Goal: Transaction & Acquisition: Register for event/course

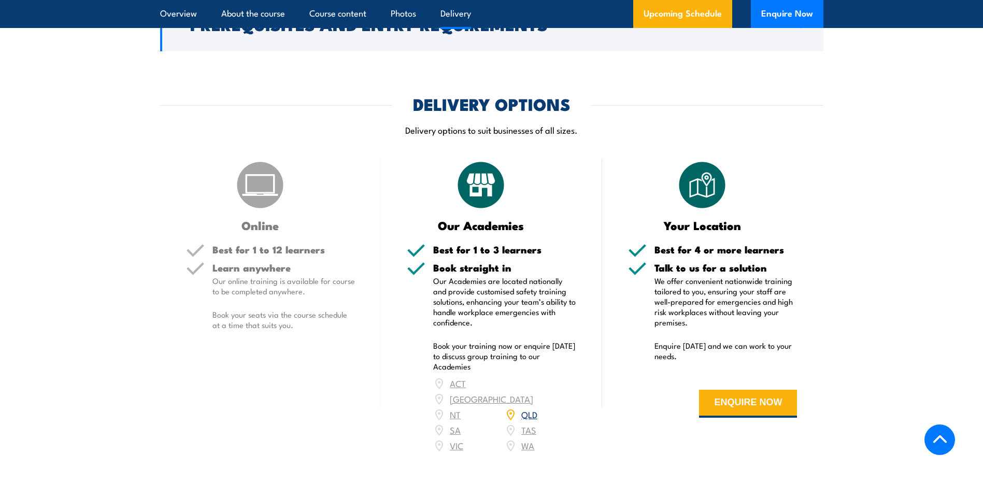
scroll to position [1339, 0]
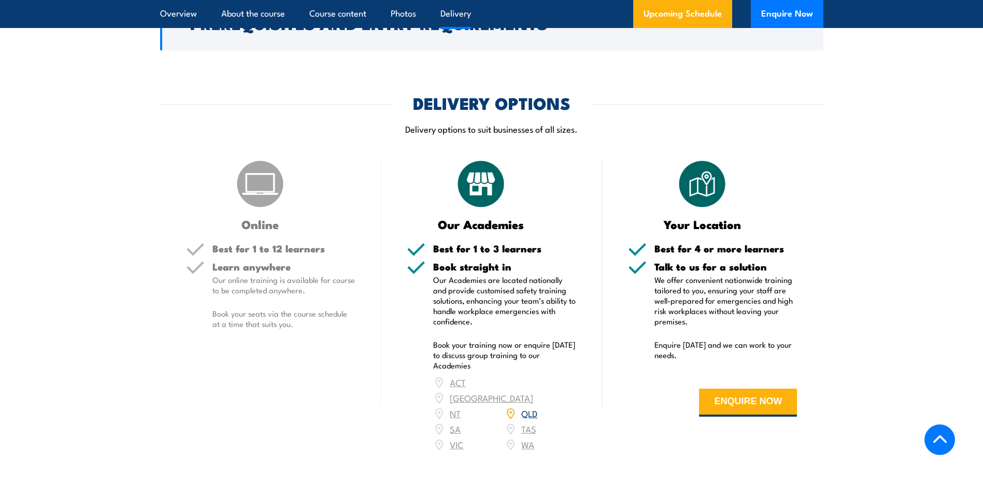
click at [260, 295] on p "Our online training is available for course to be completed anywhere." at bounding box center [284, 285] width 143 height 21
click at [249, 193] on img at bounding box center [260, 184] width 52 height 52
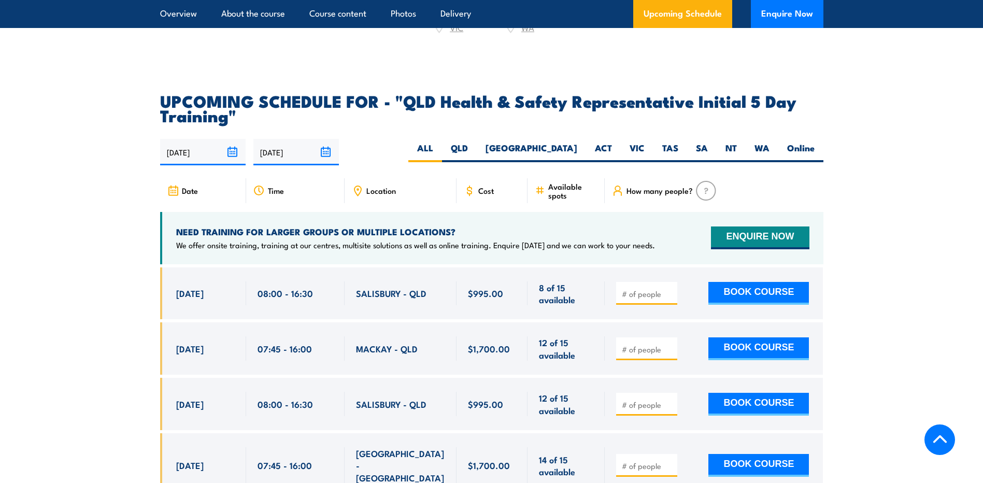
scroll to position [1756, 0]
click at [802, 145] on label "Online" at bounding box center [801, 153] width 45 height 20
click at [815, 145] on input "Online" at bounding box center [818, 146] width 7 height 7
radio input "true"
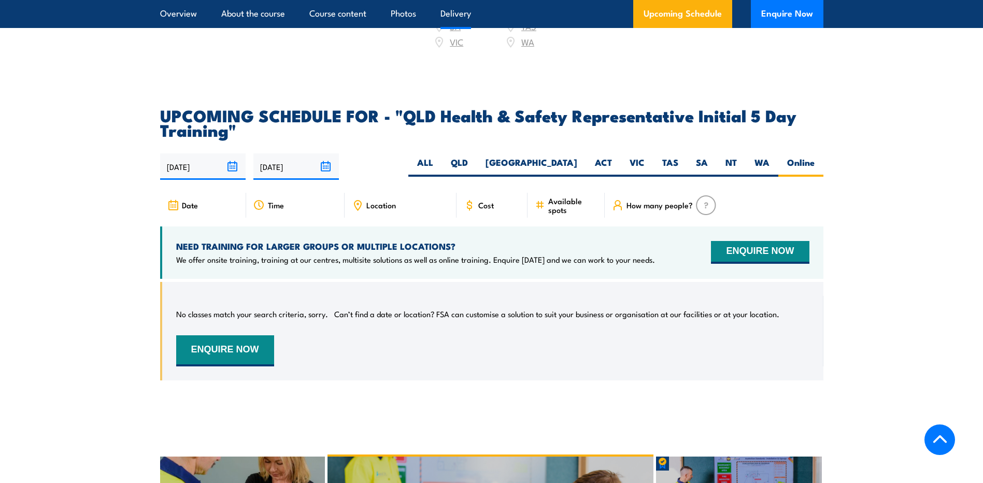
scroll to position [1846, 0]
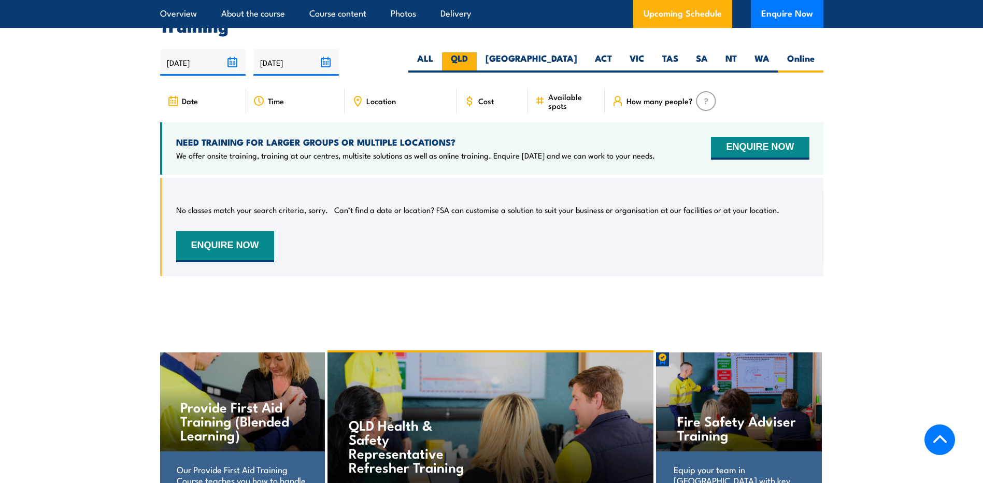
click at [477, 55] on label "QLD" at bounding box center [459, 62] width 35 height 20
click at [475, 55] on input "QLD" at bounding box center [471, 55] width 7 height 7
radio input "true"
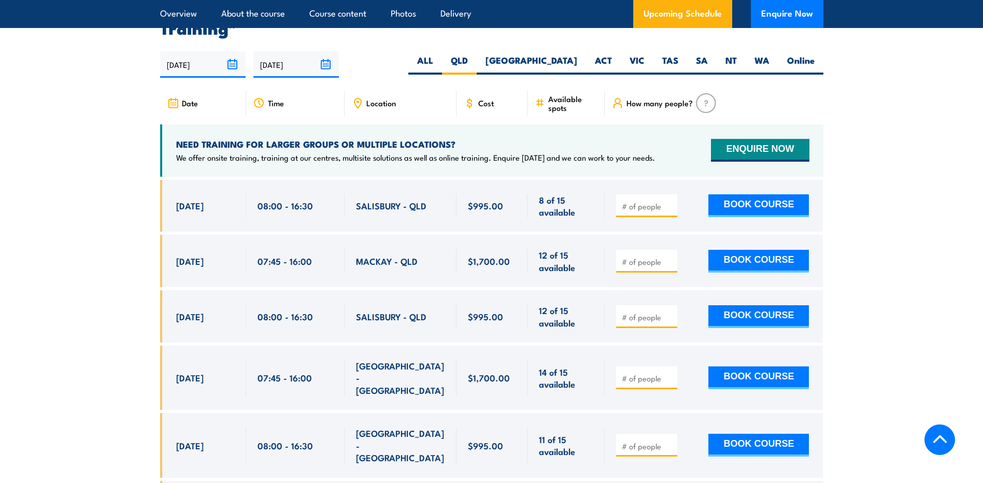
scroll to position [1846, 0]
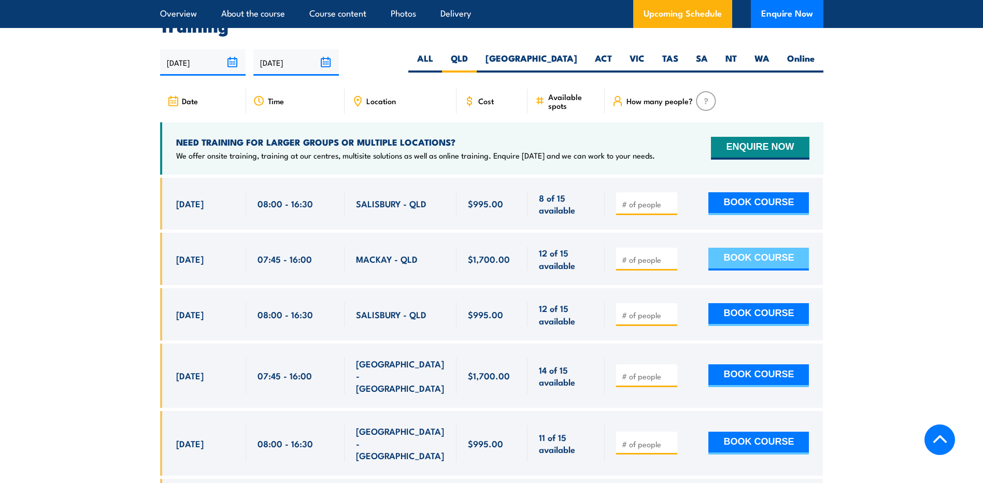
click at [748, 253] on button "BOOK COURSE" at bounding box center [759, 259] width 101 height 23
click at [666, 253] on span at bounding box center [647, 259] width 54 height 12
type input "1"
click at [668, 255] on input "1" at bounding box center [648, 260] width 52 height 10
click at [727, 259] on button "BOOK COURSE" at bounding box center [759, 259] width 101 height 23
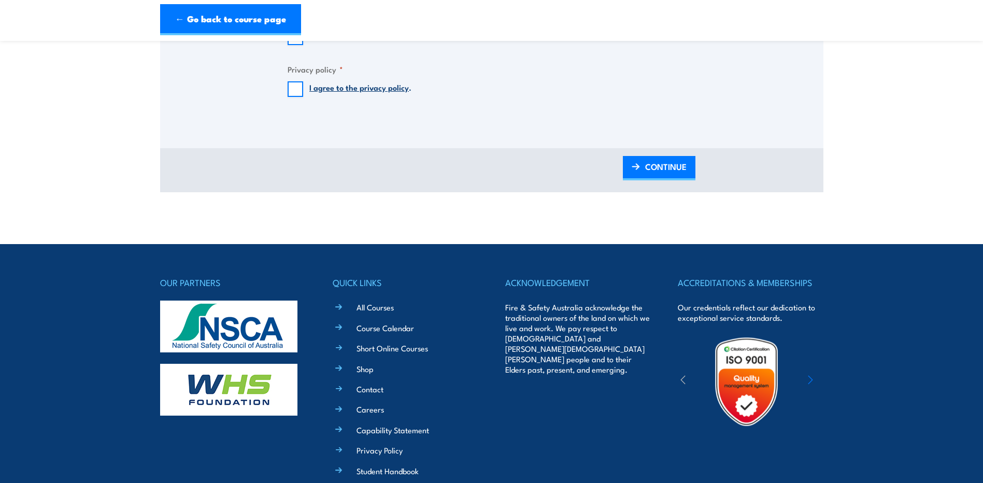
scroll to position [1313, 0]
